Goal: Task Accomplishment & Management: Use online tool/utility

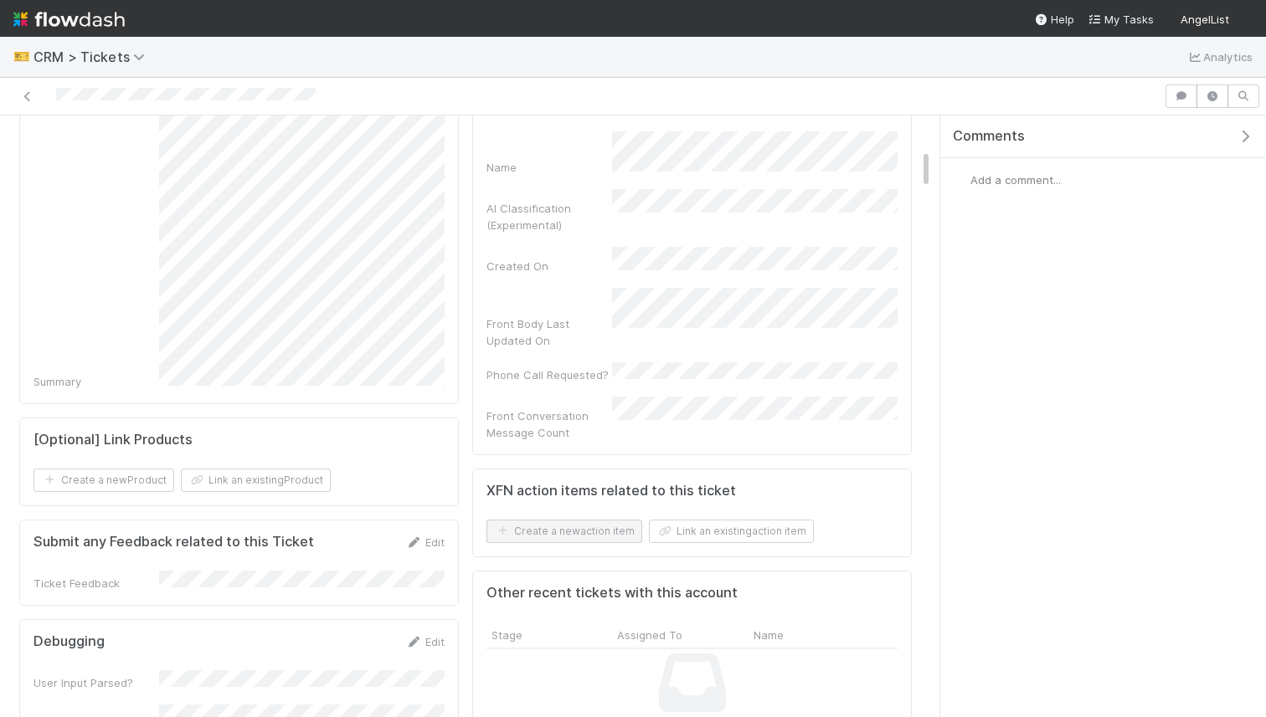
scroll to position [504, 0]
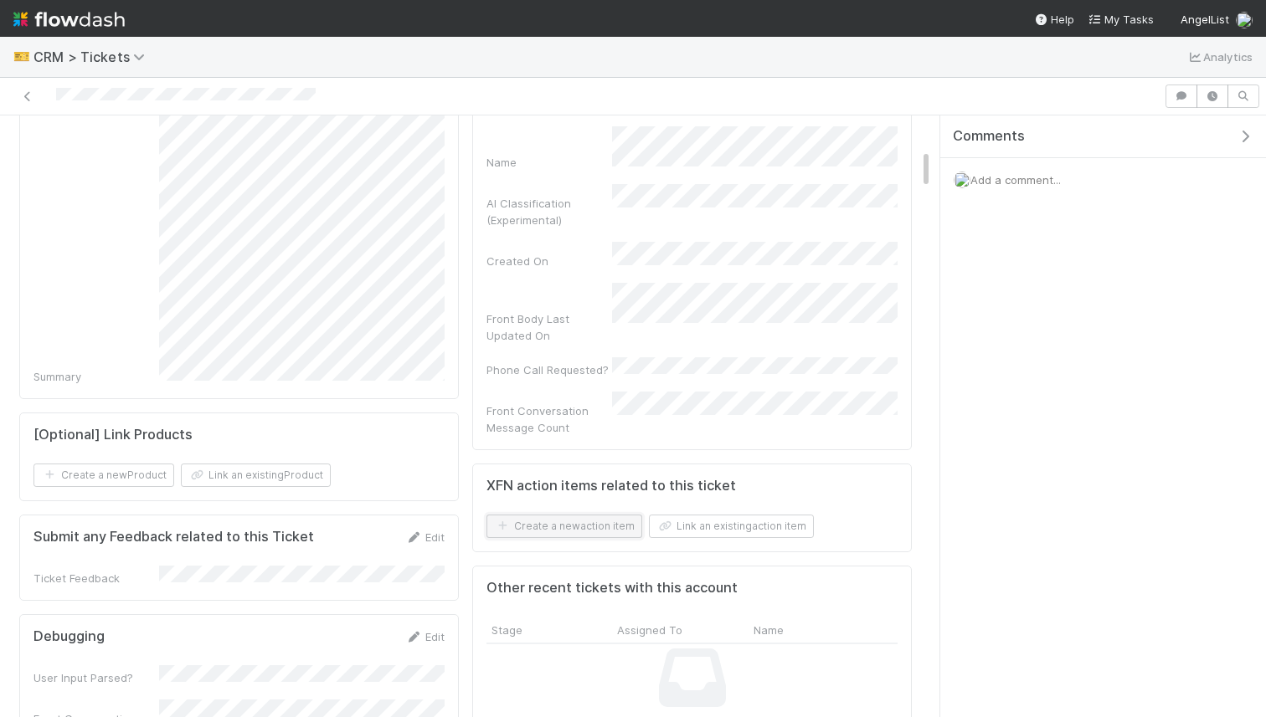
click at [590, 515] on button "Create a new action item" at bounding box center [564, 526] width 156 height 23
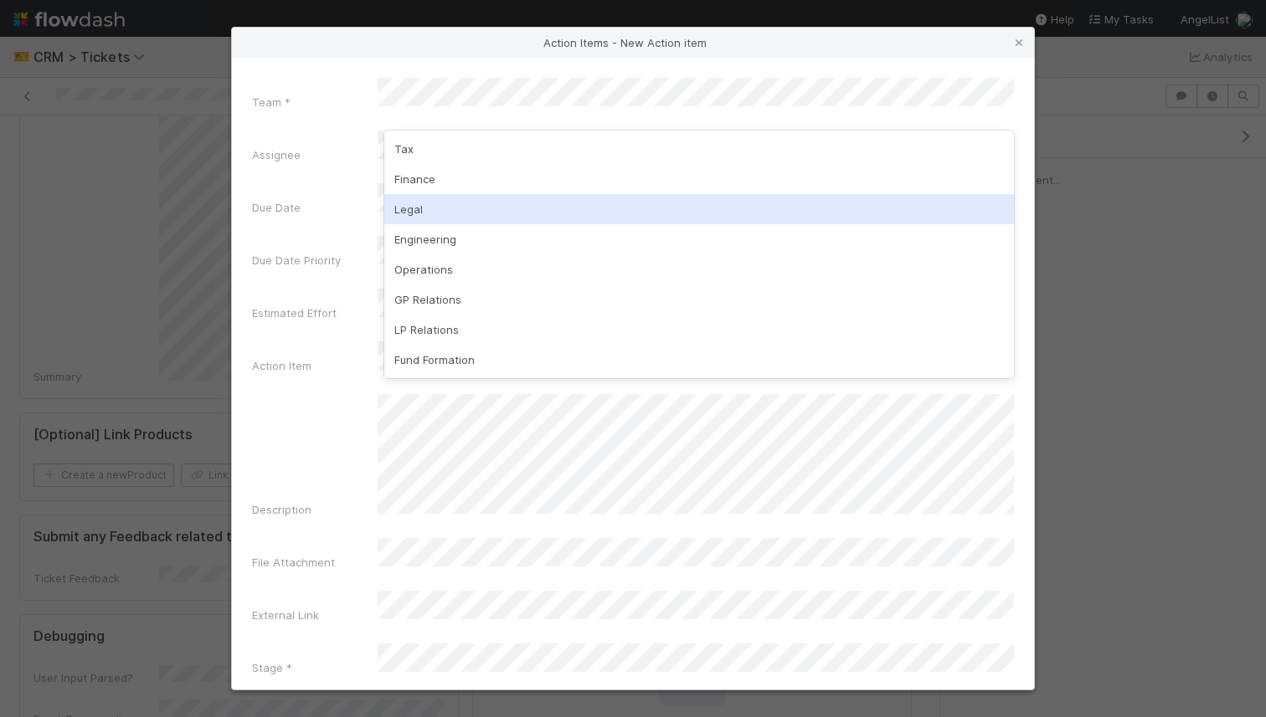
click at [478, 209] on div "Legal" at bounding box center [699, 209] width 630 height 30
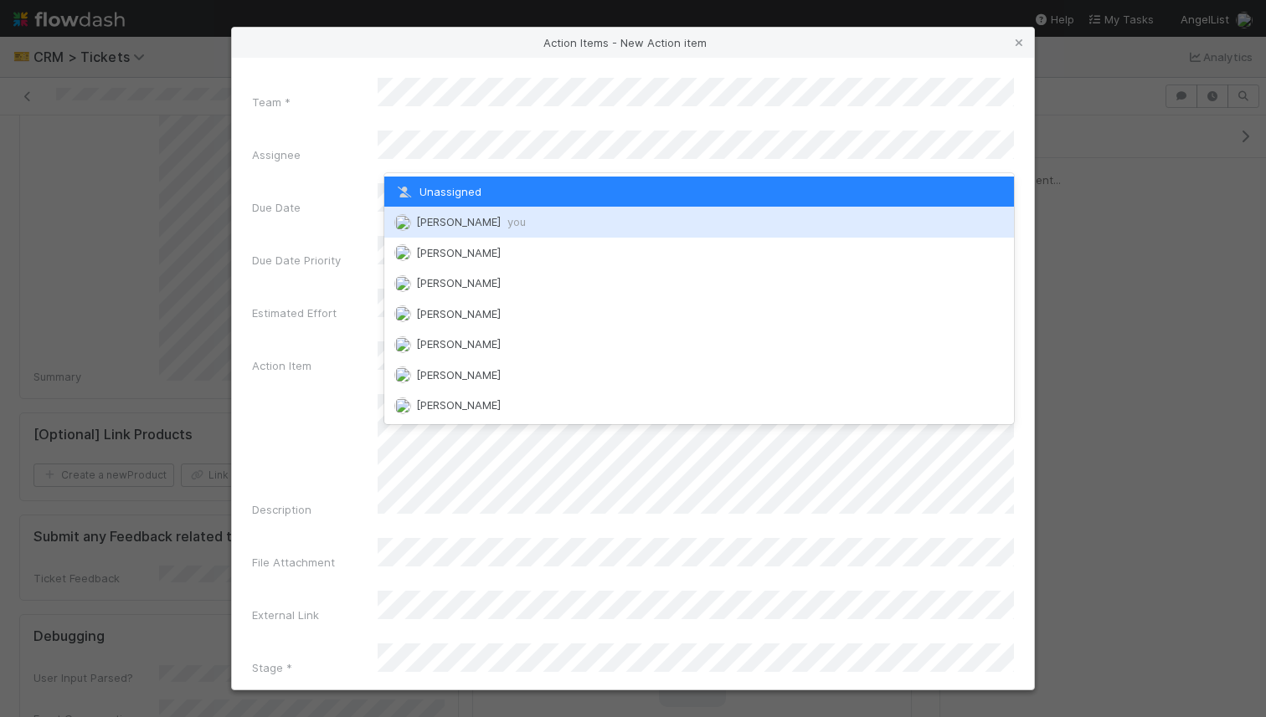
click at [475, 214] on div "[PERSON_NAME] you" at bounding box center [699, 222] width 630 height 30
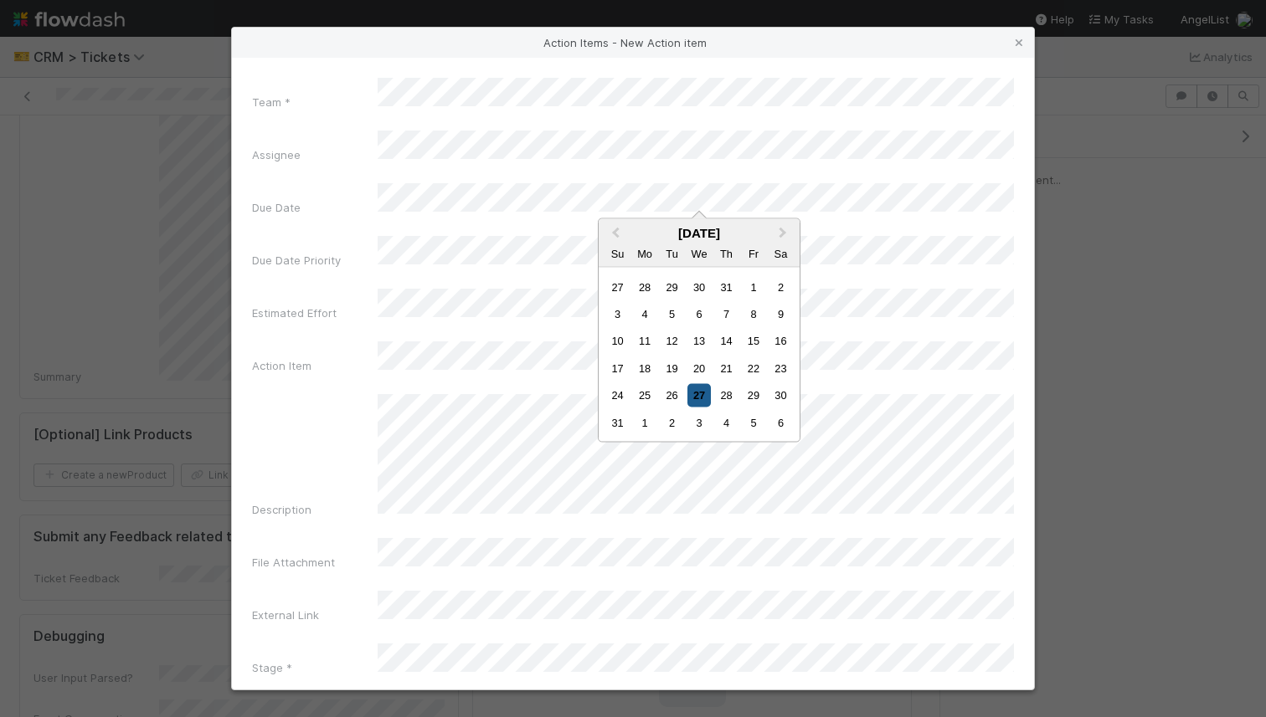
click at [700, 398] on div "27" at bounding box center [698, 395] width 23 height 23
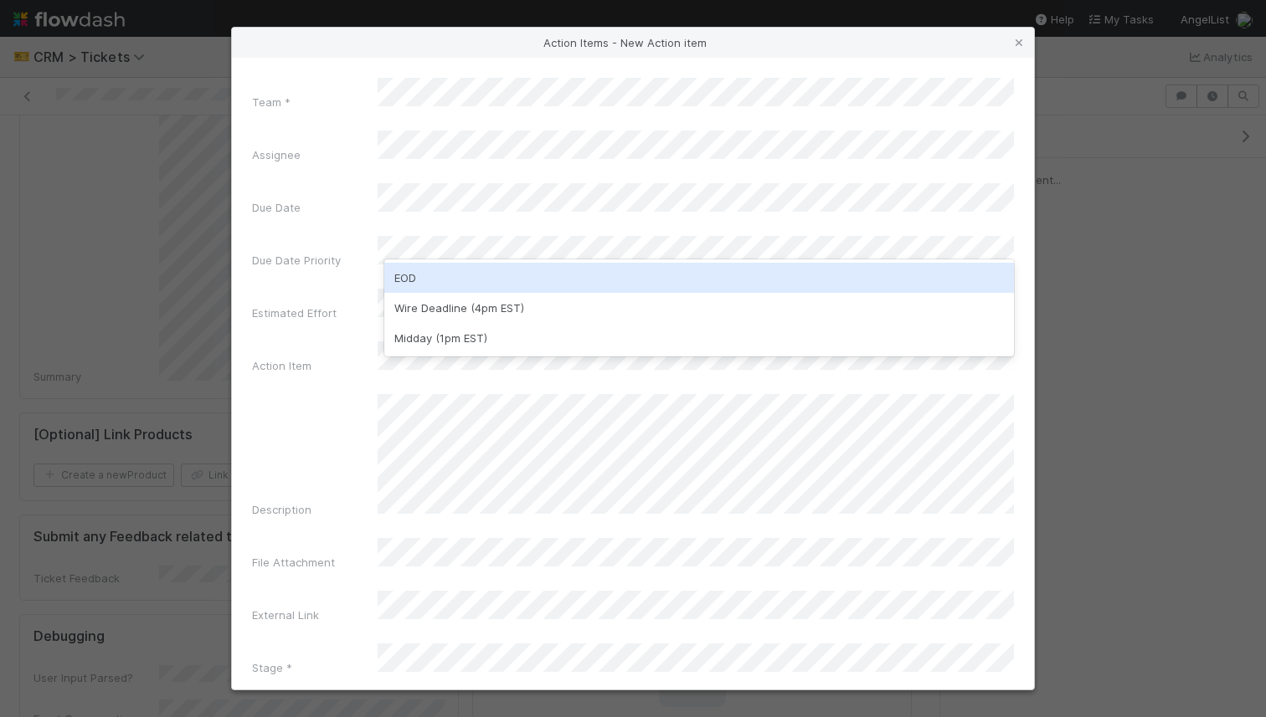
click at [507, 279] on div "EOD" at bounding box center [699, 278] width 630 height 30
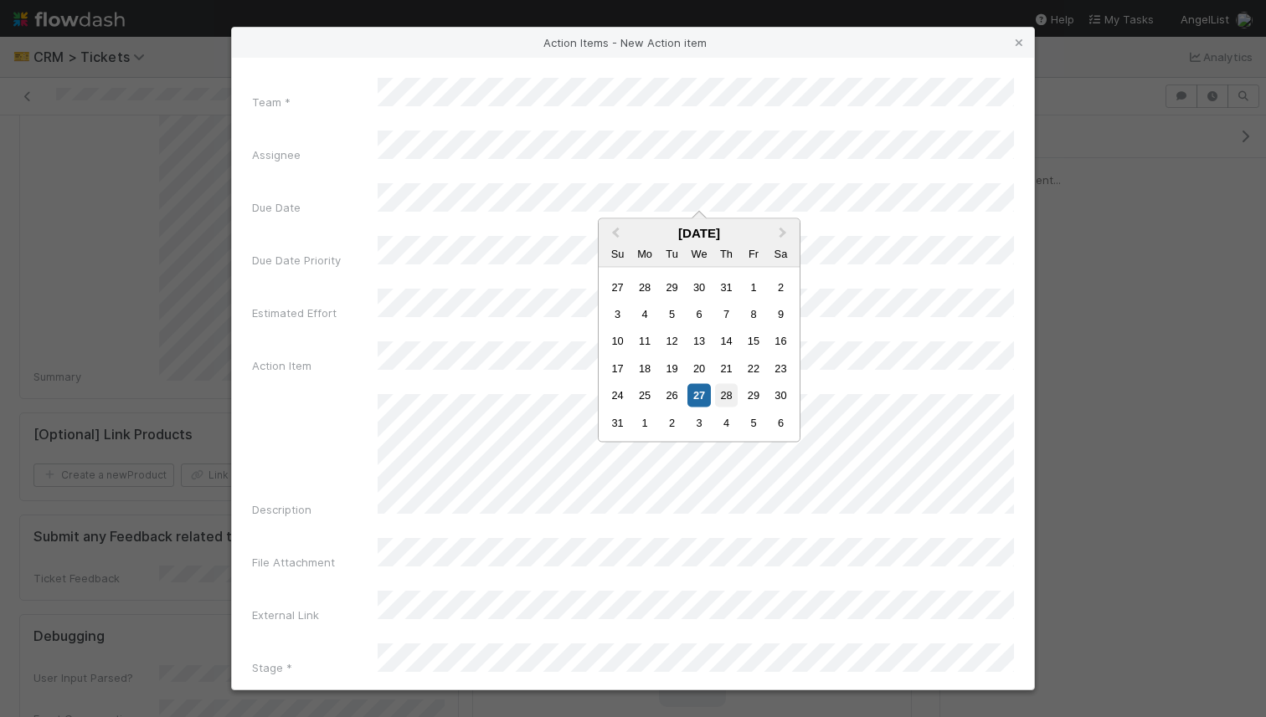
click at [725, 388] on div "28" at bounding box center [726, 395] width 23 height 23
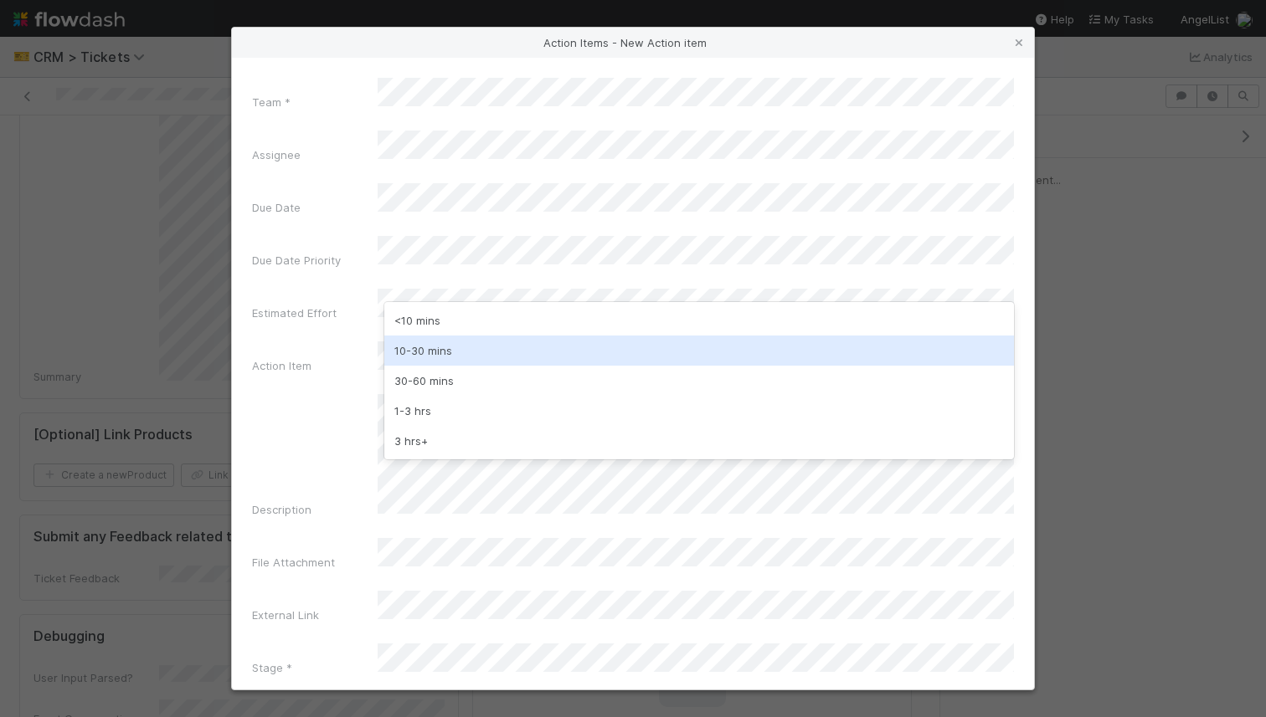
click at [445, 338] on div "10-30 mins" at bounding box center [699, 351] width 630 height 30
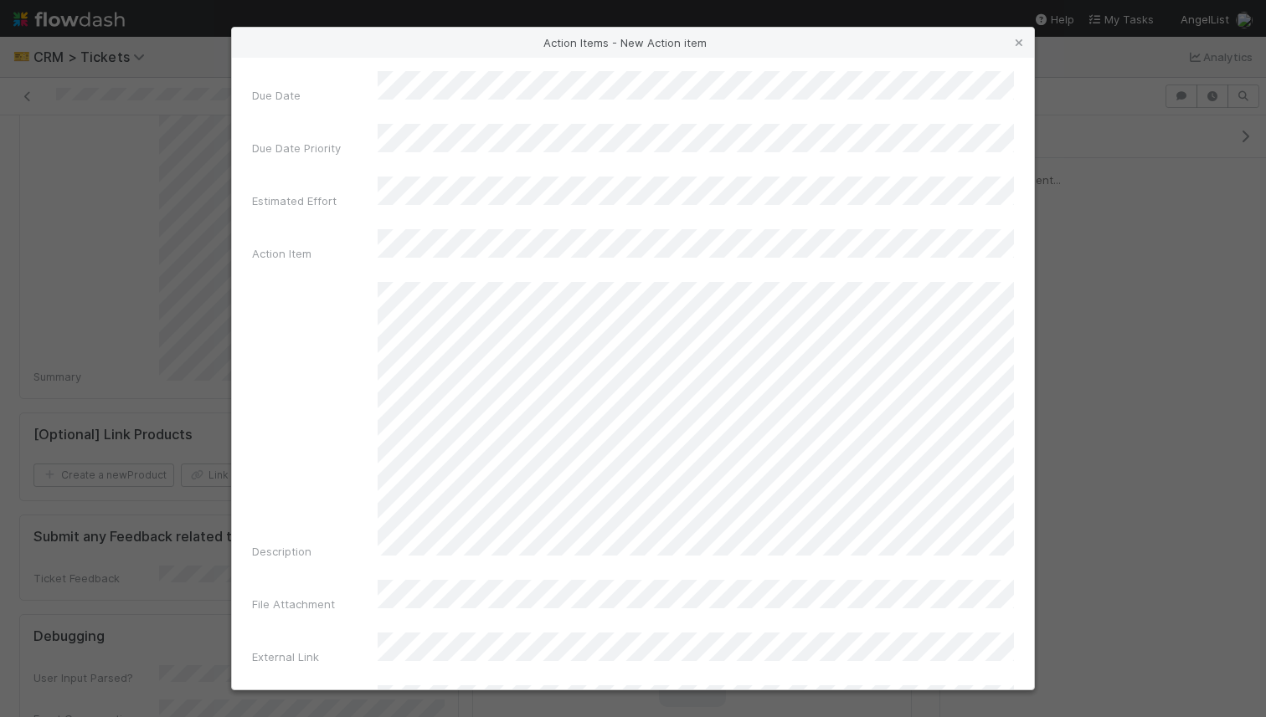
scroll to position [118, 0]
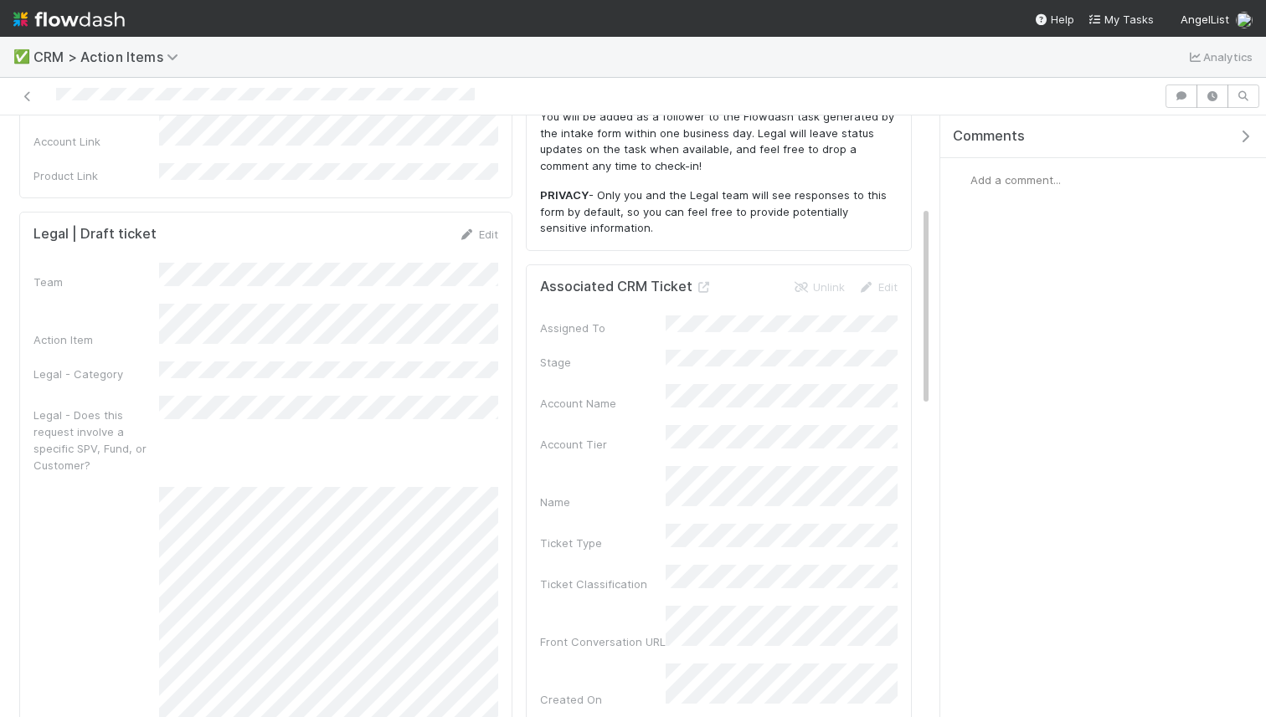
scroll to position [218, 0]
